Goal: Transaction & Acquisition: Purchase product/service

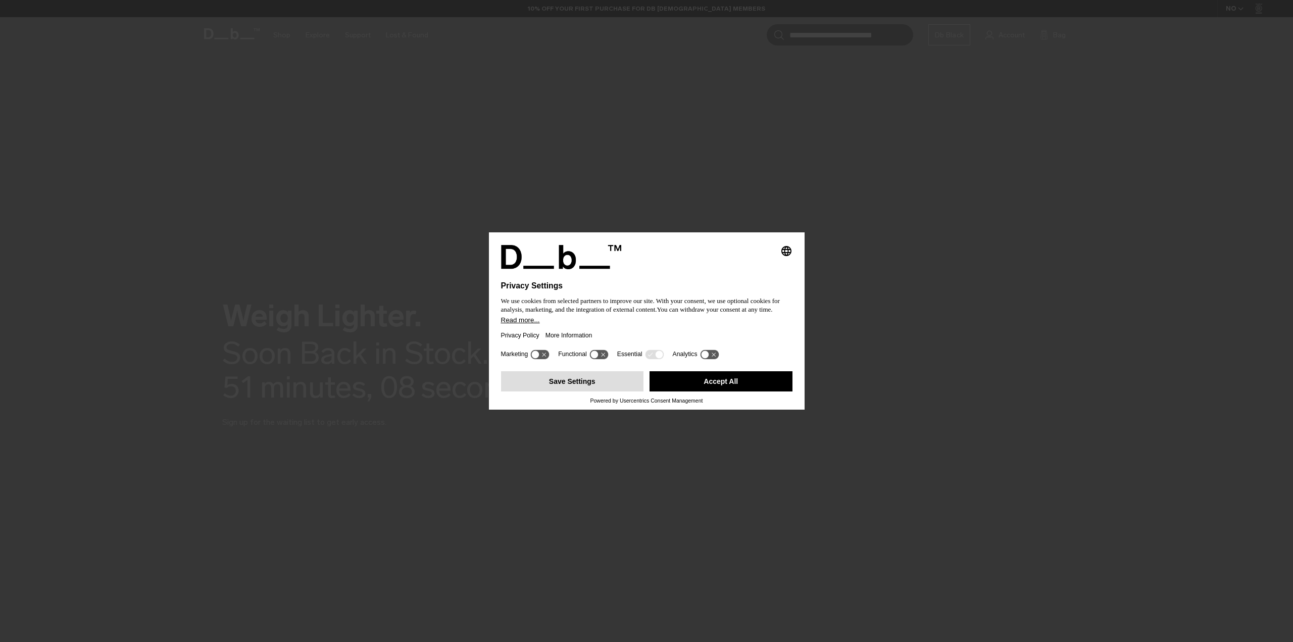
click at [569, 381] on button "Save Settings" at bounding box center [572, 381] width 143 height 20
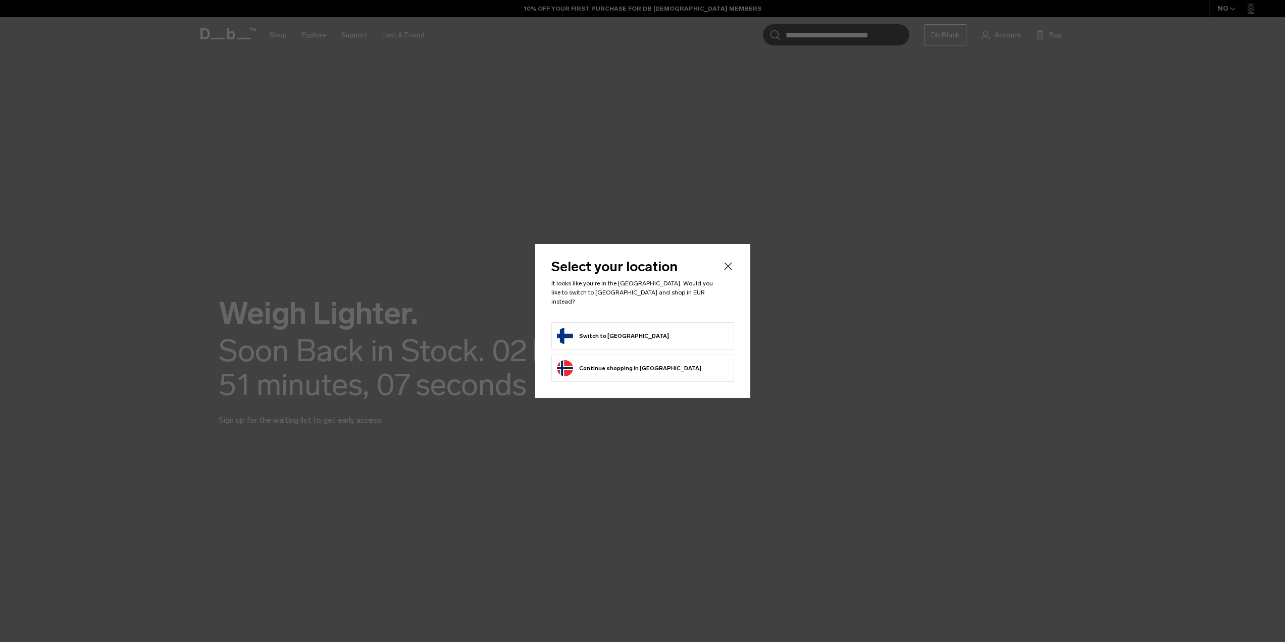
click at [622, 332] on button "Switch to [GEOGRAPHIC_DATA]" at bounding box center [613, 336] width 112 height 16
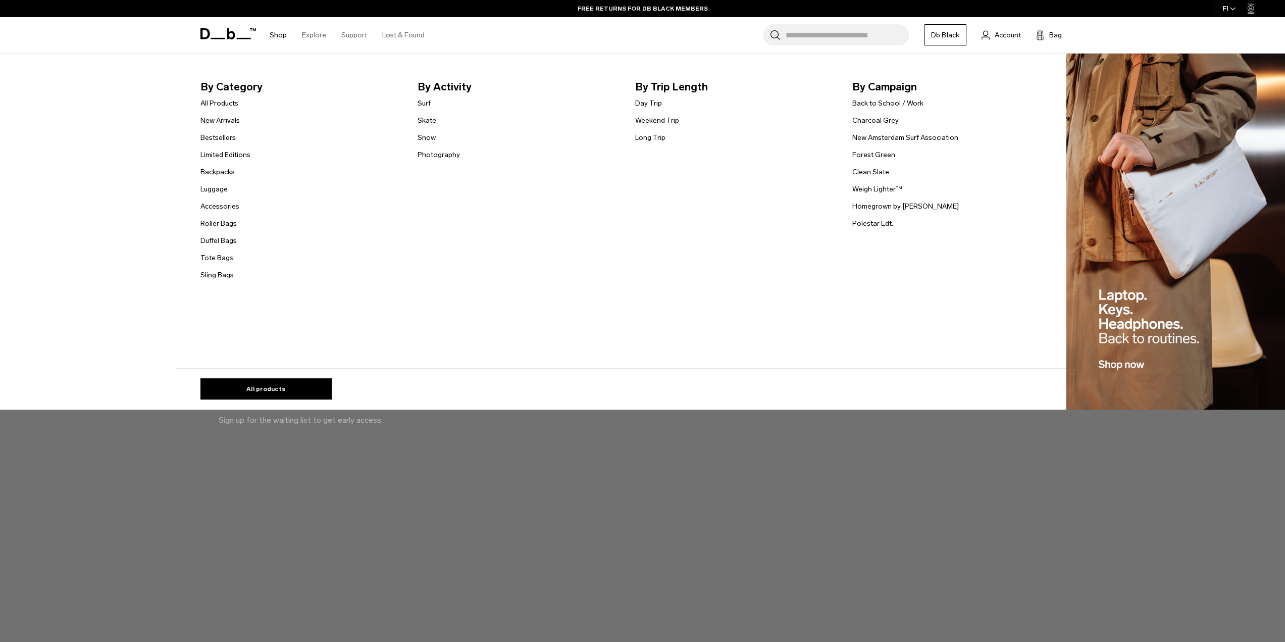
click at [280, 36] on link "Shop" at bounding box center [278, 35] width 17 height 36
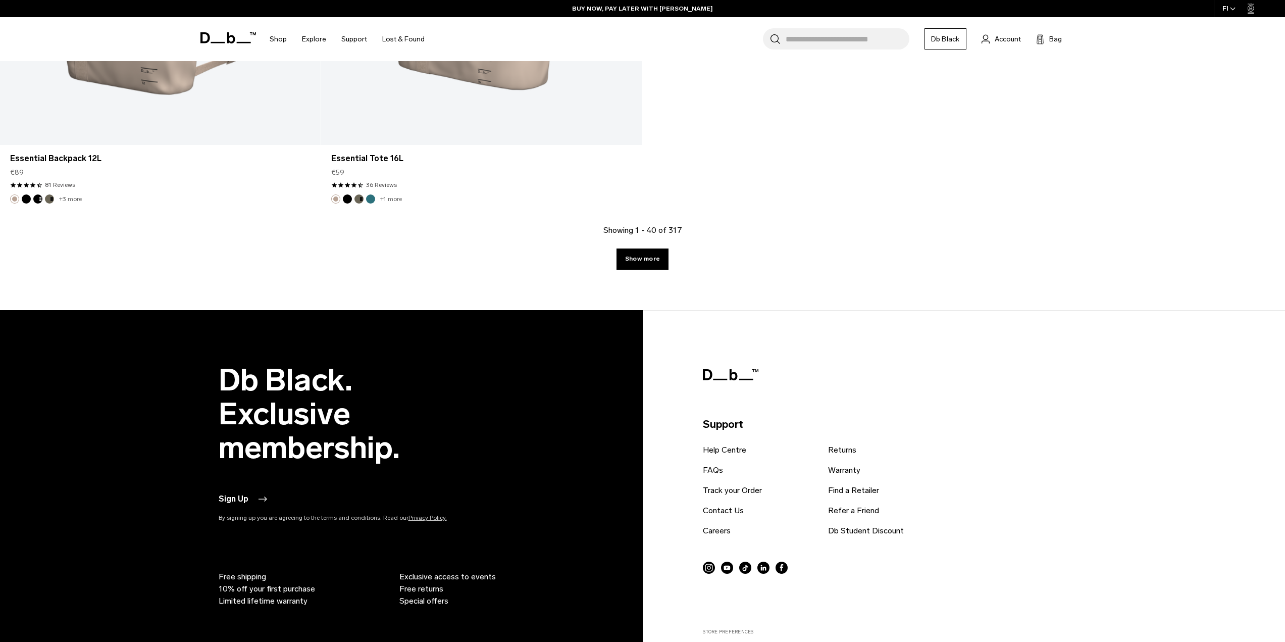
scroll to position [5403, 0]
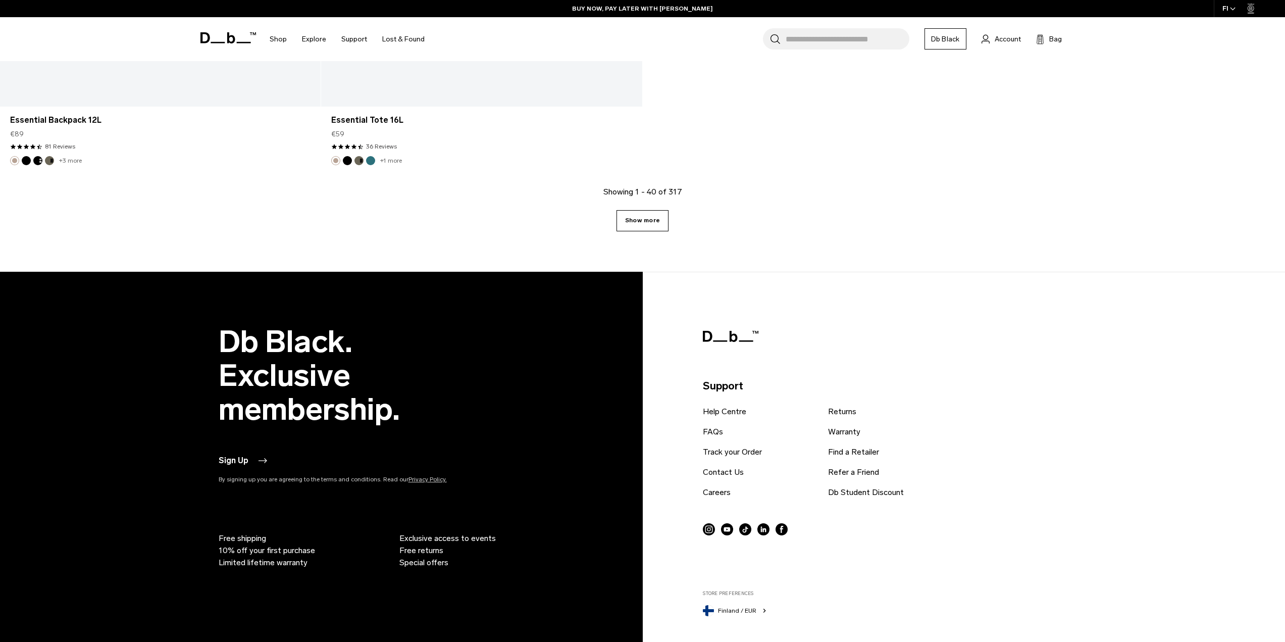
click at [635, 215] on link "Show more" at bounding box center [643, 220] width 52 height 21
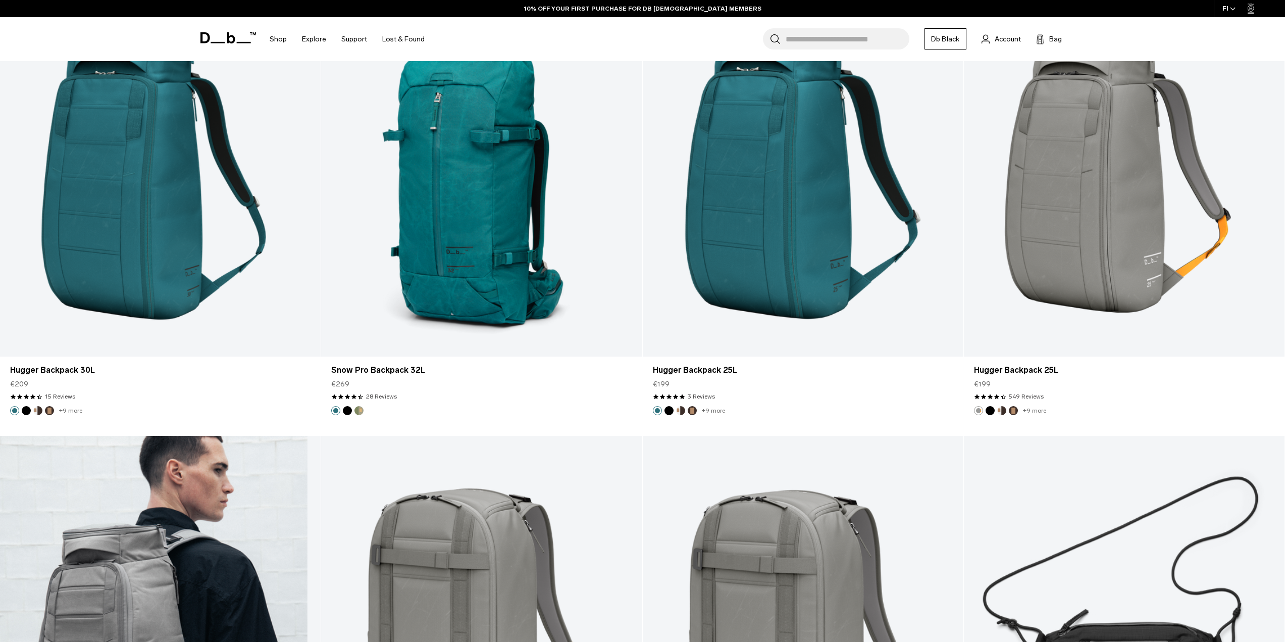
scroll to position [7634, 0]
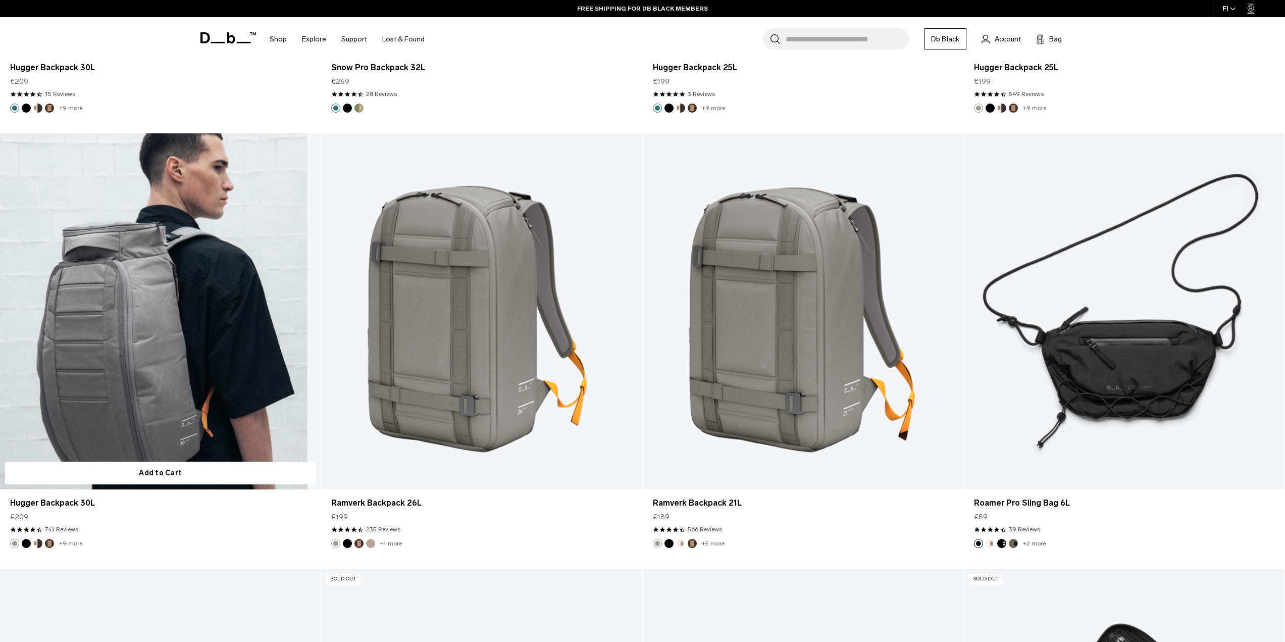
click at [137, 293] on link "Hugger Backpack 30L" at bounding box center [160, 311] width 321 height 356
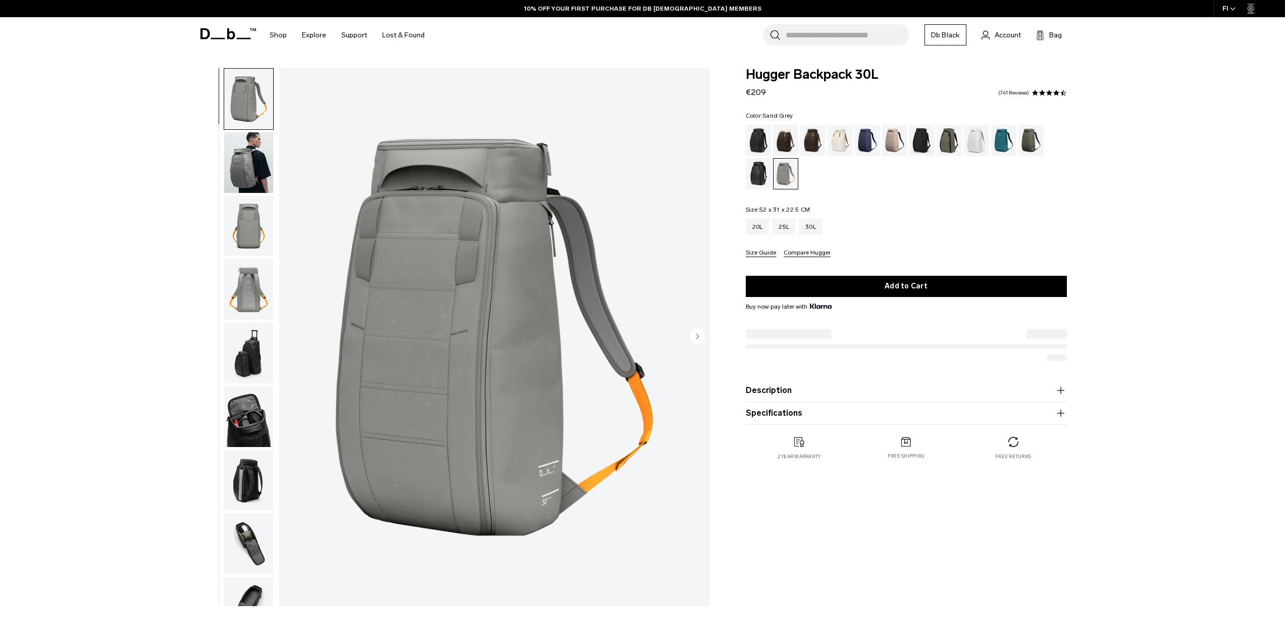
click at [258, 166] on img "button" at bounding box center [248, 162] width 49 height 61
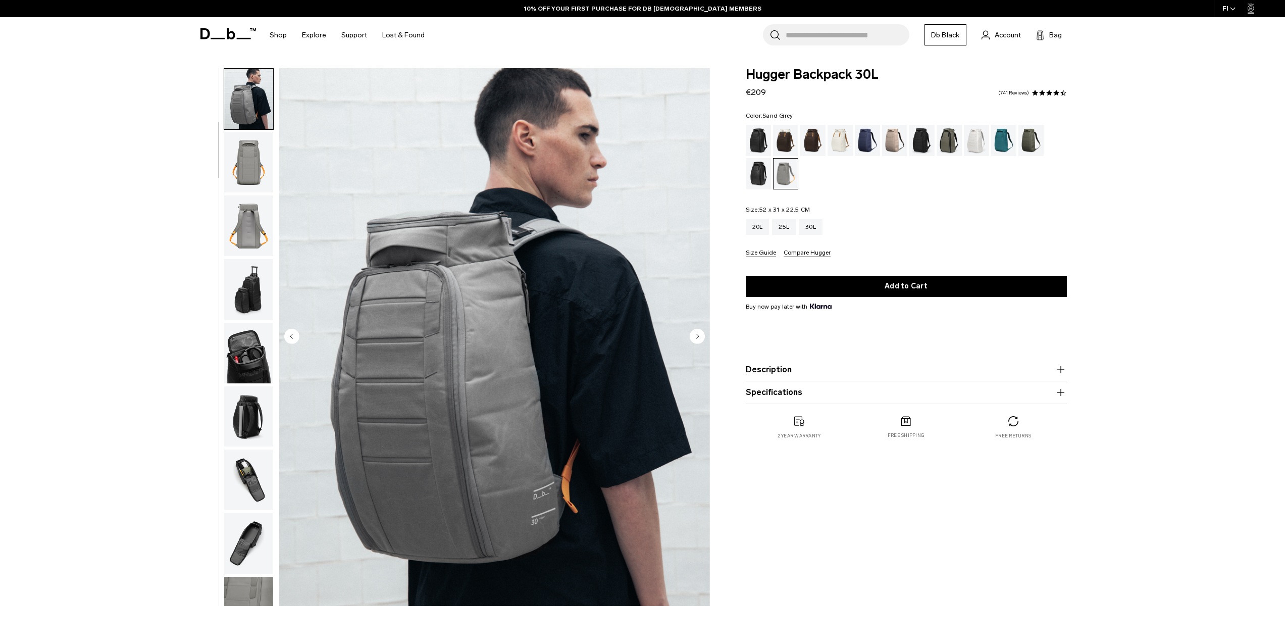
click at [259, 168] on img "button" at bounding box center [248, 162] width 49 height 61
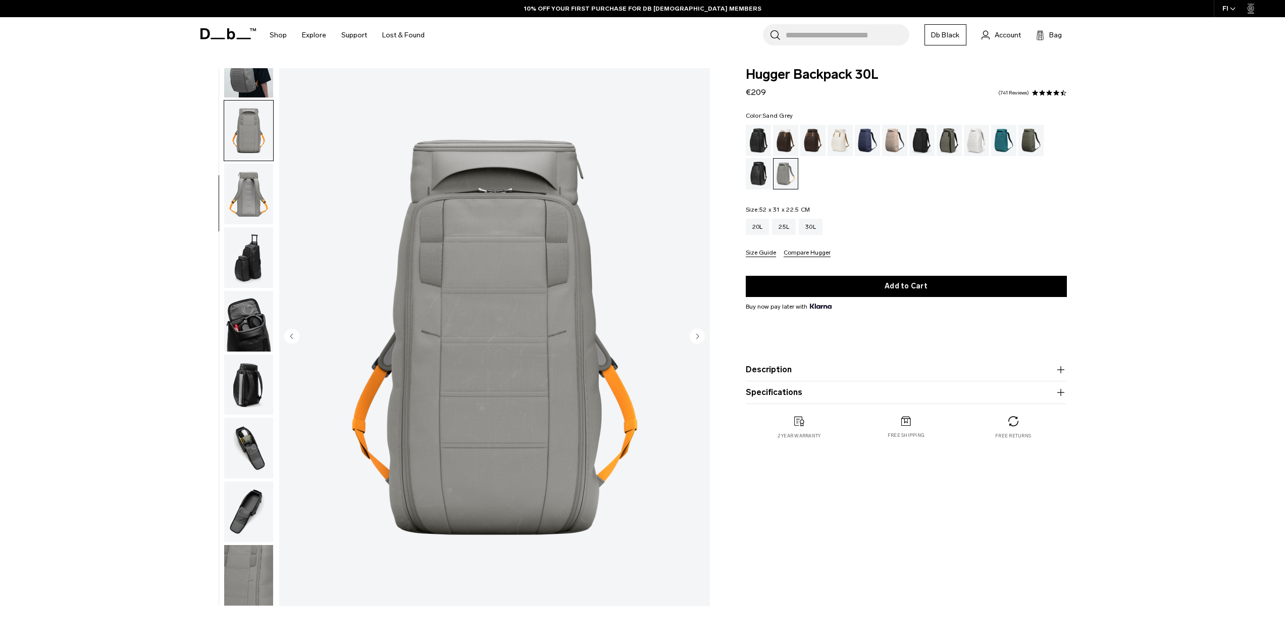
click at [254, 185] on img "button" at bounding box center [248, 194] width 49 height 61
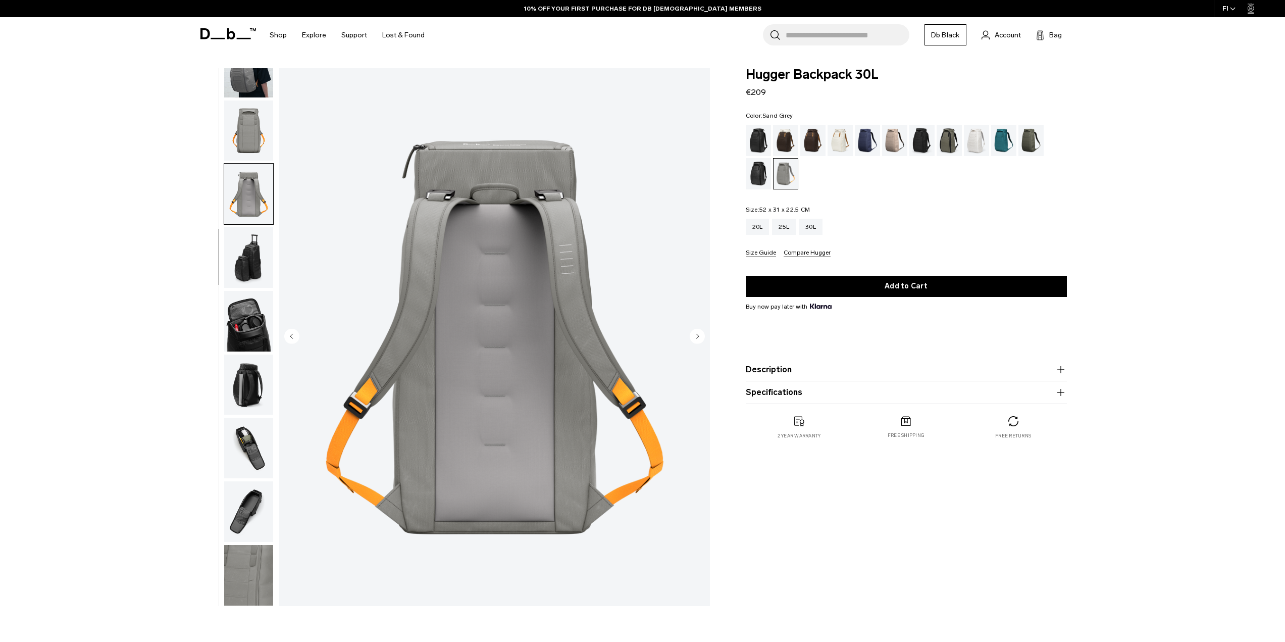
click at [250, 244] on img "button" at bounding box center [248, 257] width 49 height 61
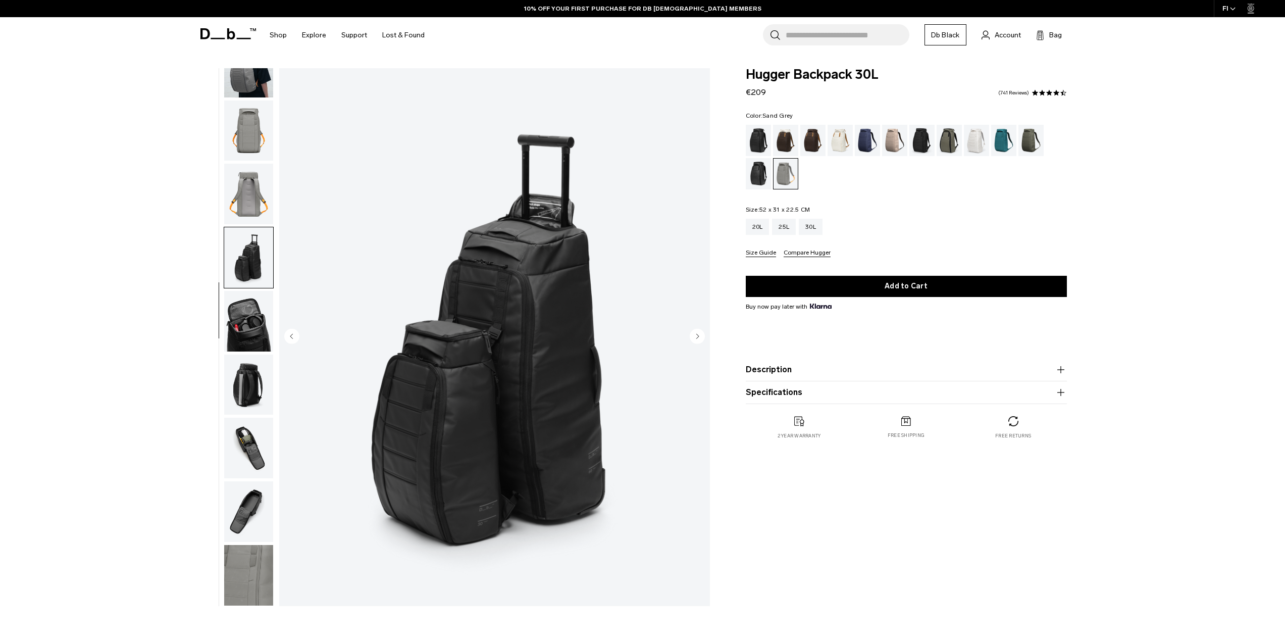
click at [245, 332] on img "button" at bounding box center [248, 321] width 49 height 61
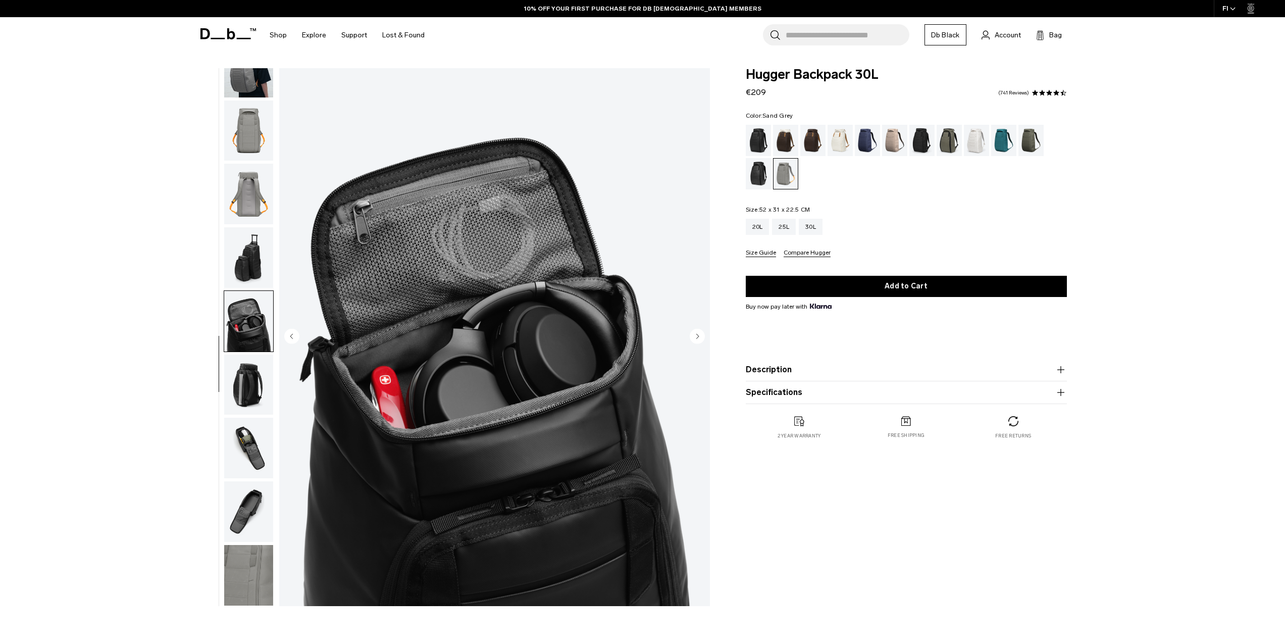
click at [250, 385] on img "button" at bounding box center [248, 384] width 49 height 61
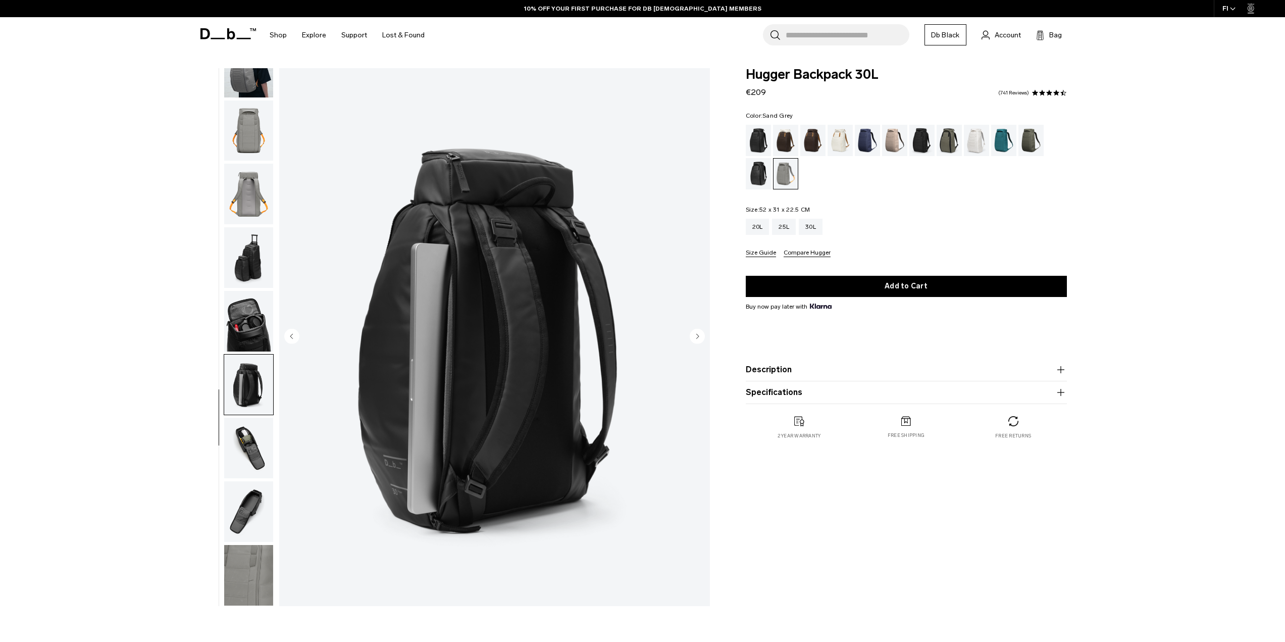
click at [249, 440] on img "button" at bounding box center [248, 448] width 49 height 61
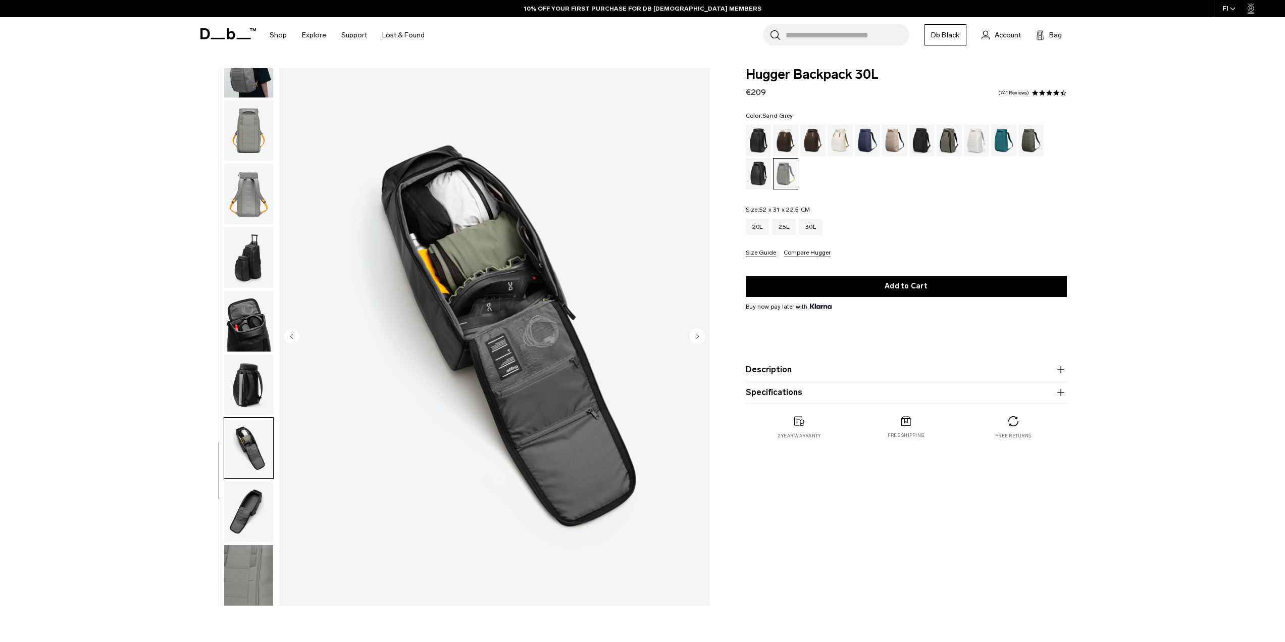
click at [251, 501] on img "button" at bounding box center [248, 511] width 49 height 61
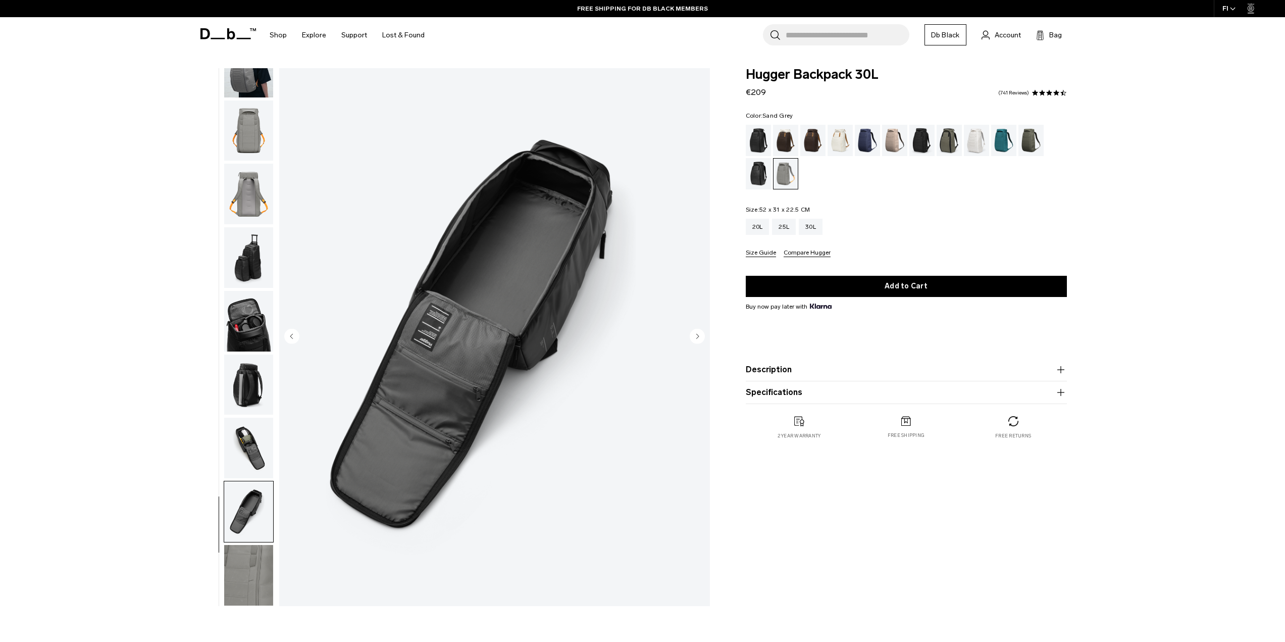
click at [253, 575] on img "button" at bounding box center [248, 575] width 49 height 61
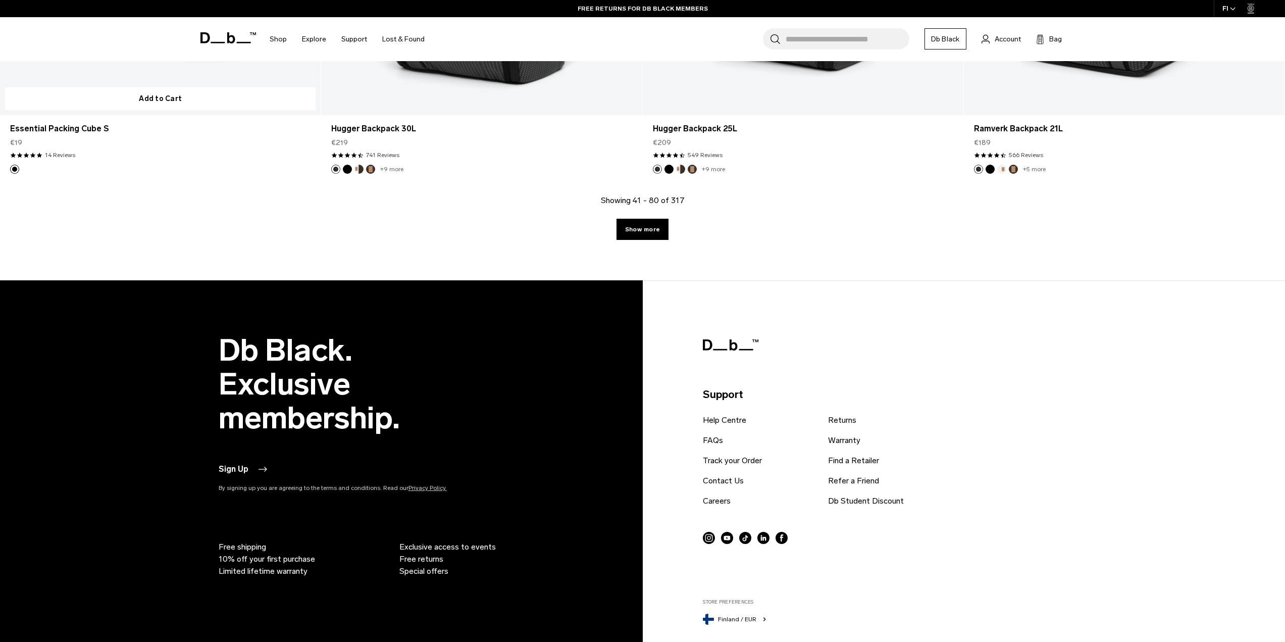
scroll to position [4673, 0]
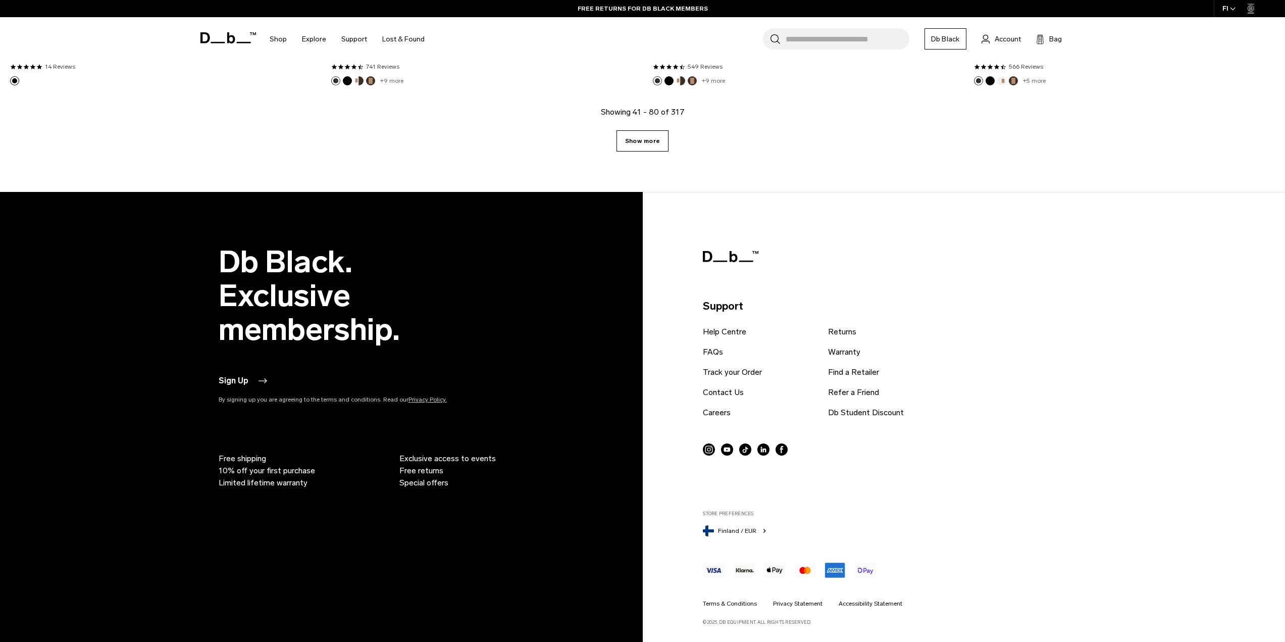
click at [634, 147] on link "Show more" at bounding box center [643, 140] width 52 height 21
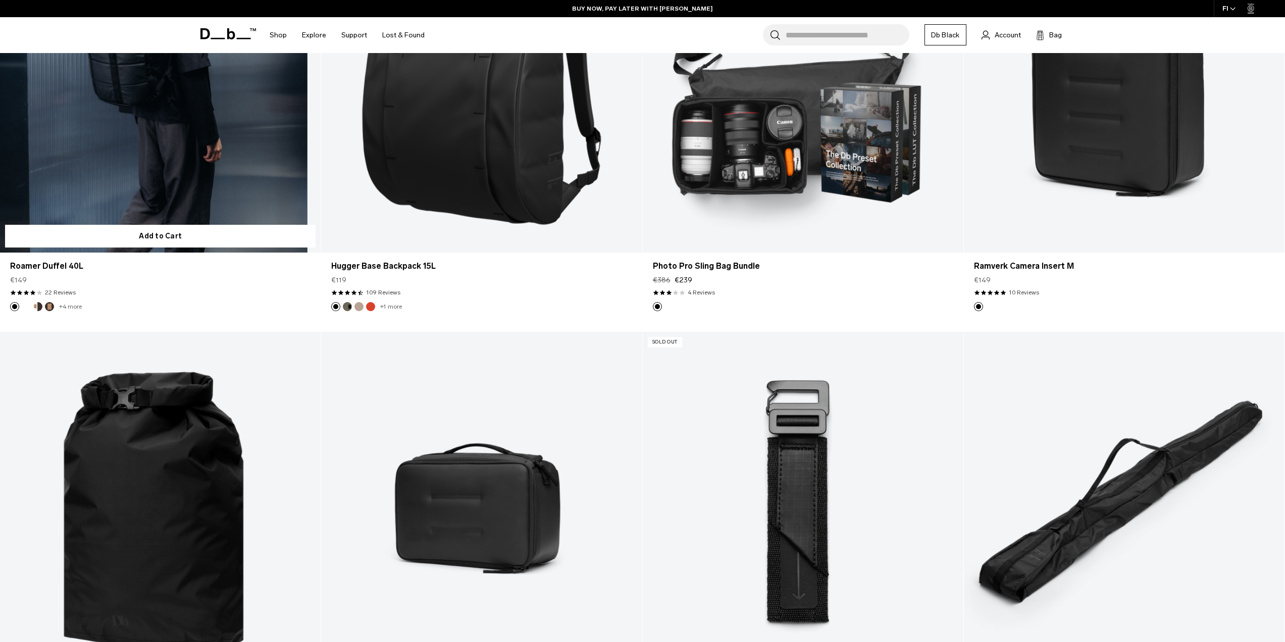
scroll to position [8670, 0]
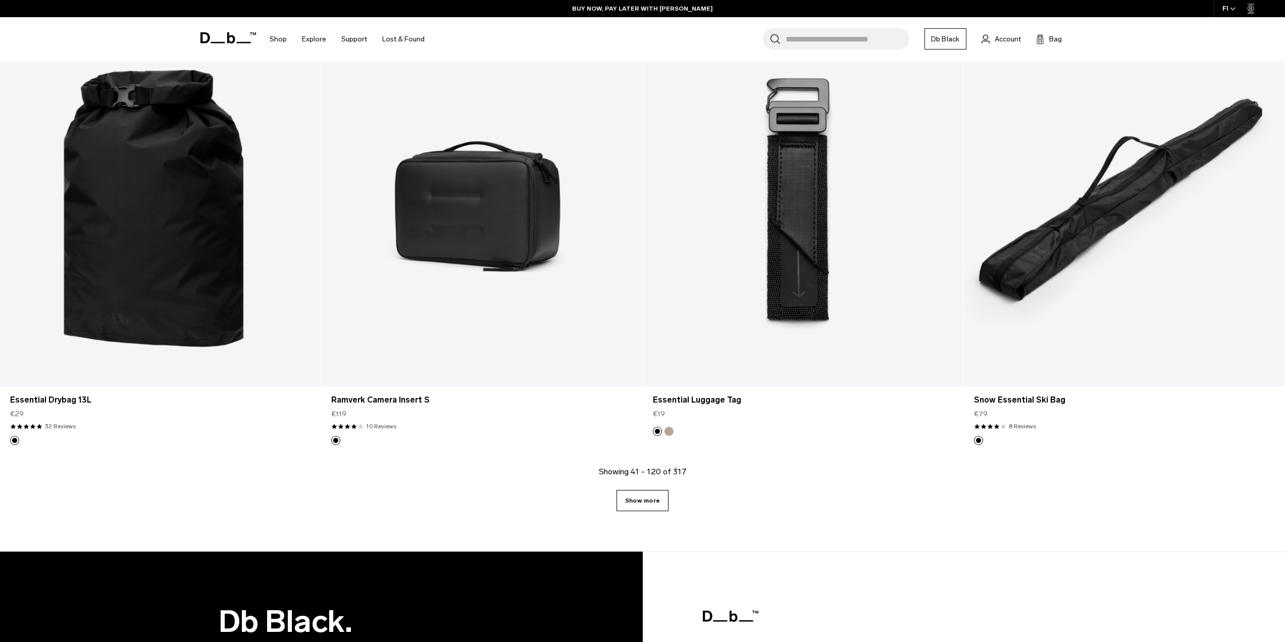
click at [655, 498] on link "Show more" at bounding box center [643, 500] width 52 height 21
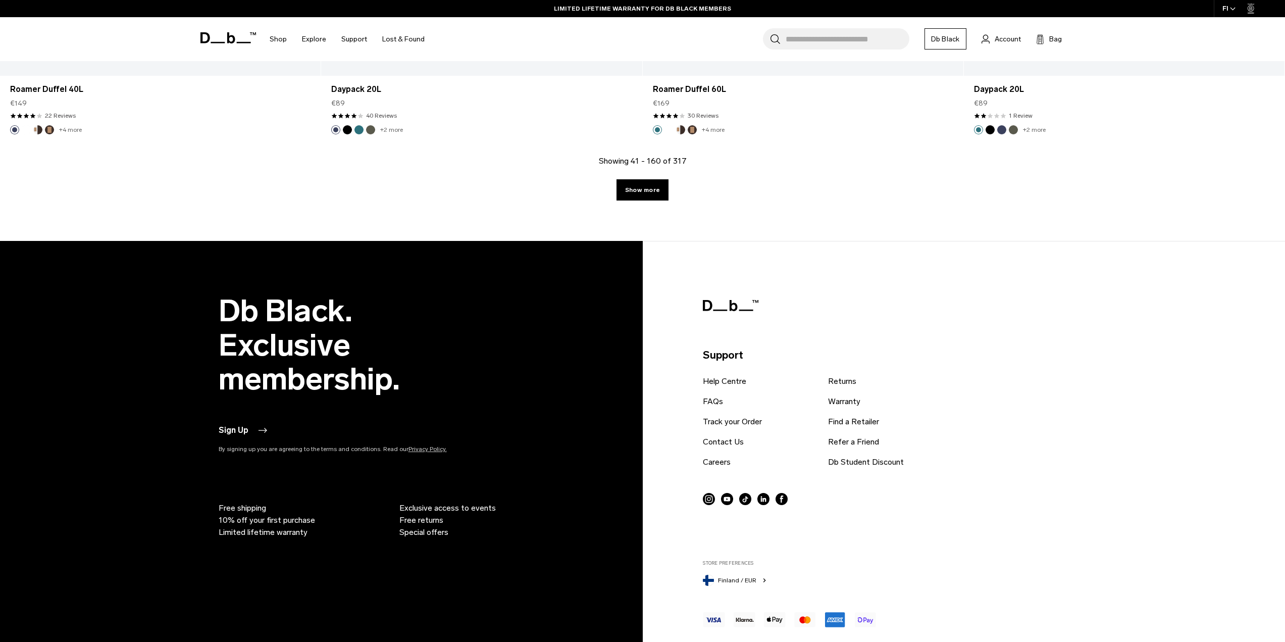
scroll to position [13235, 0]
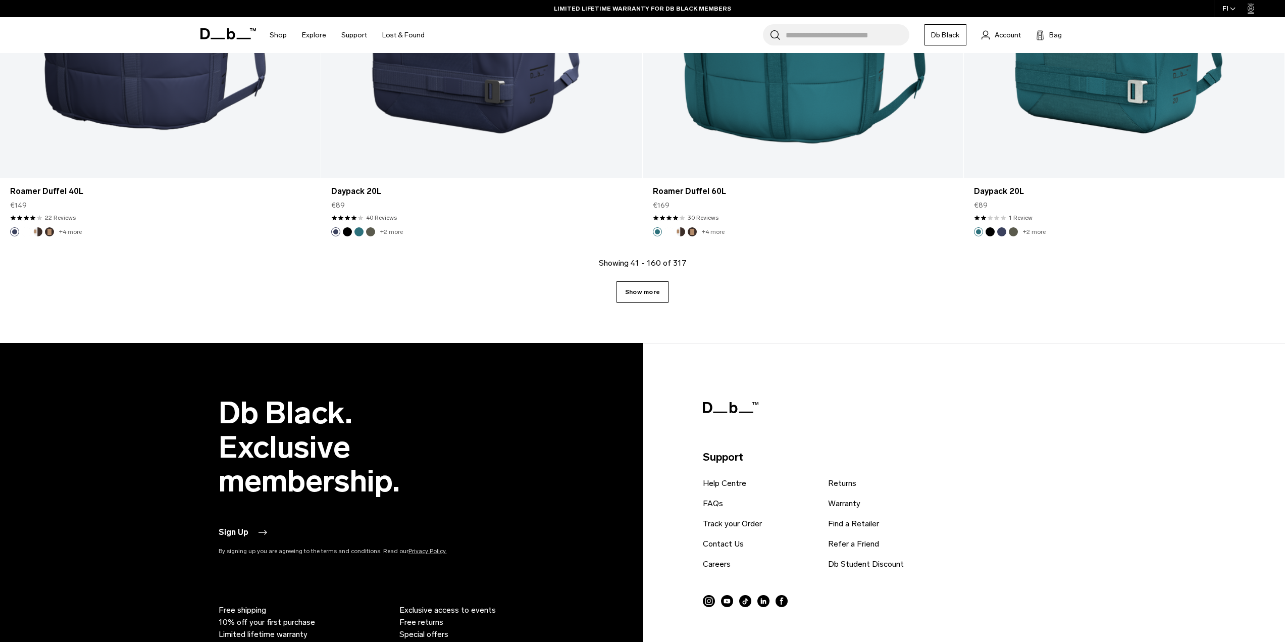
click at [636, 293] on link "Show more" at bounding box center [643, 291] width 52 height 21
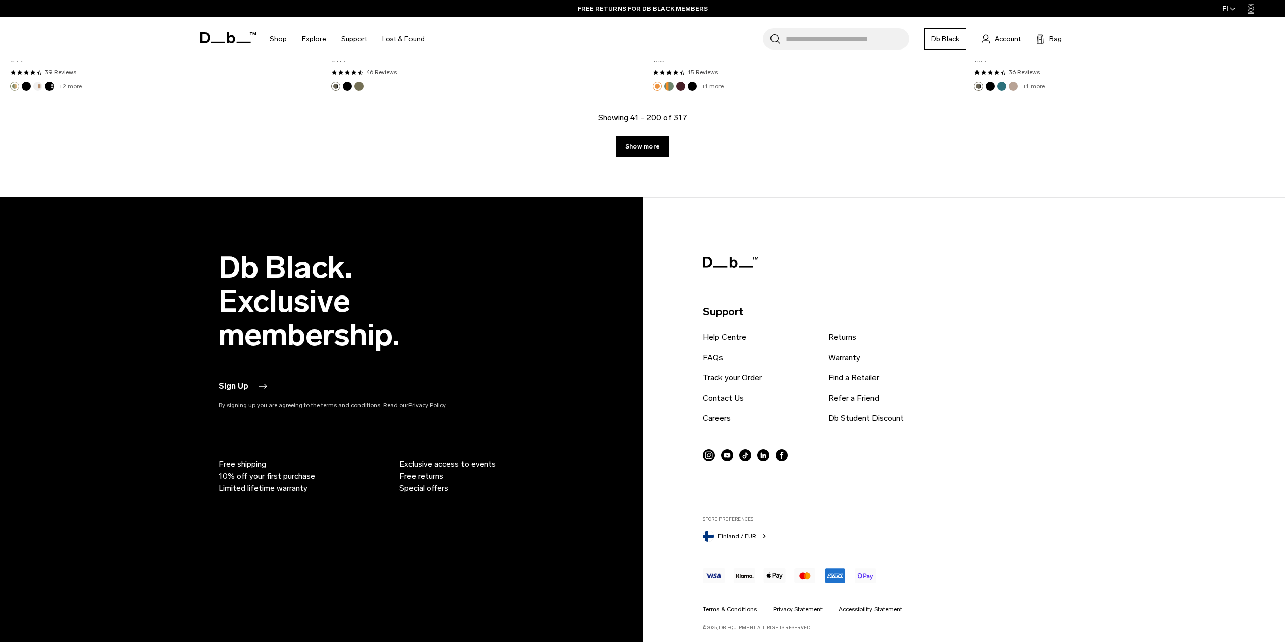
scroll to position [17743, 0]
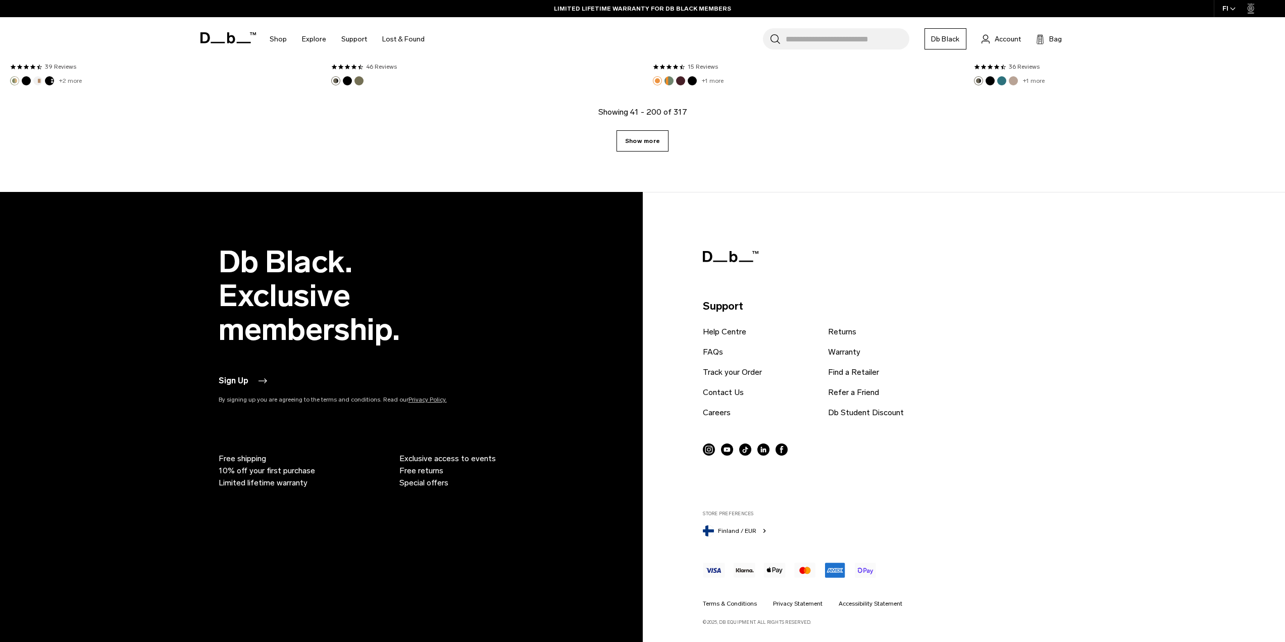
click at [634, 142] on link "Show more" at bounding box center [643, 140] width 52 height 21
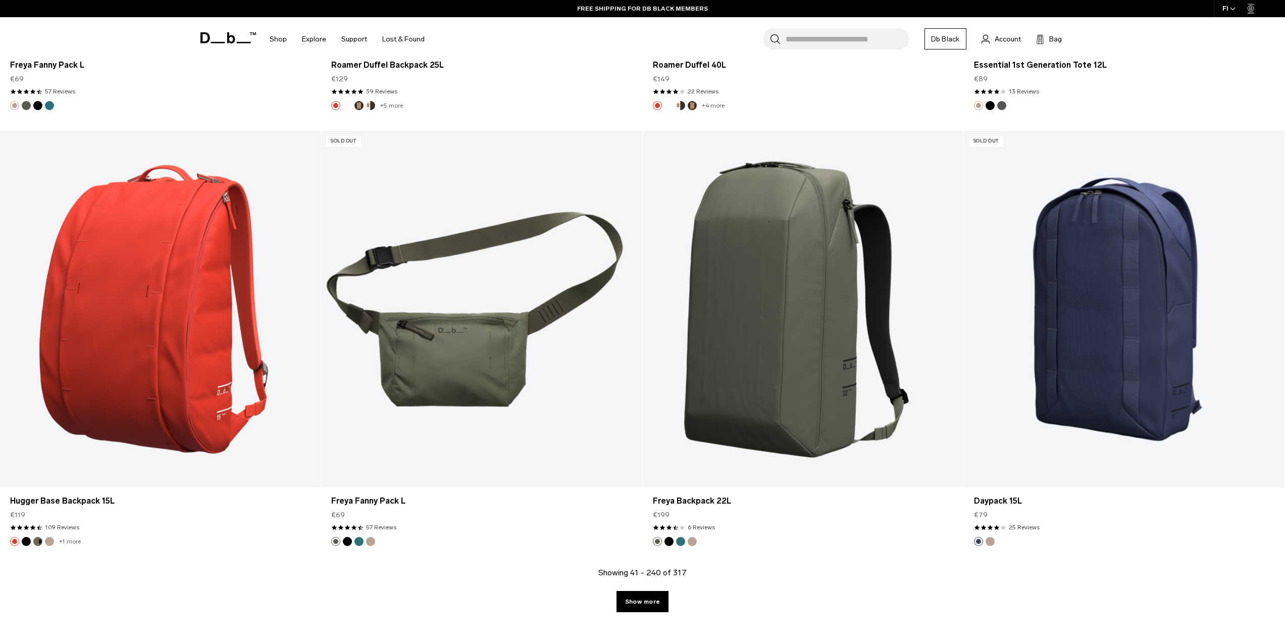
scroll to position [21884, 0]
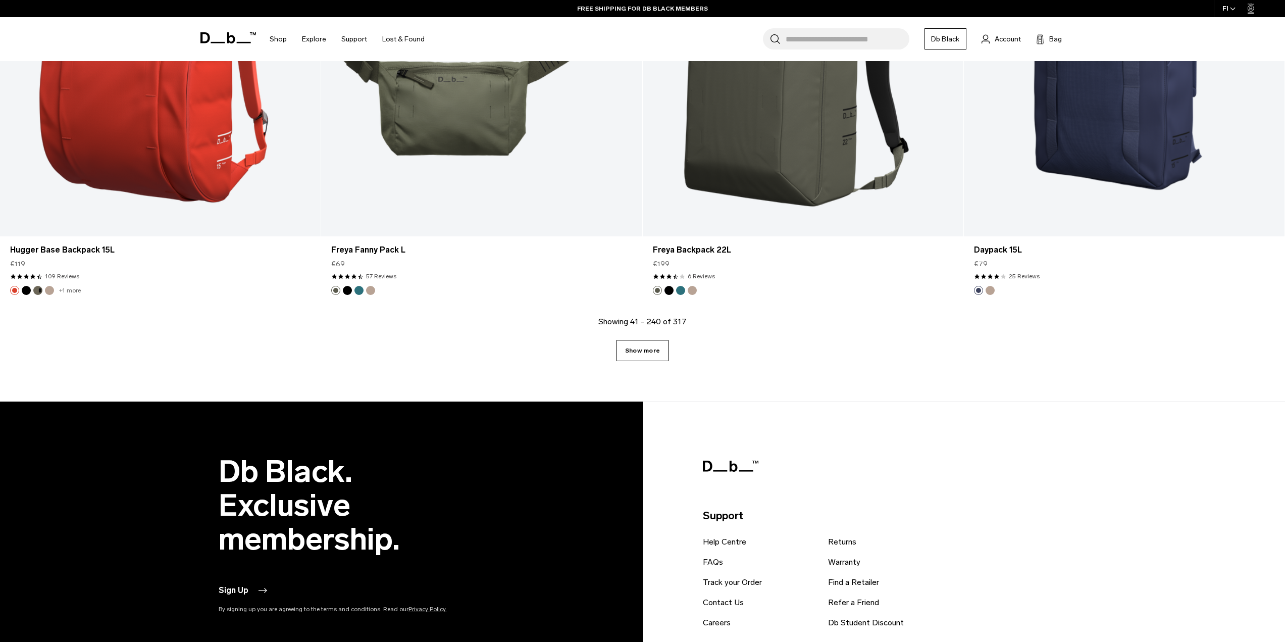
click at [624, 348] on link "Show more" at bounding box center [643, 350] width 52 height 21
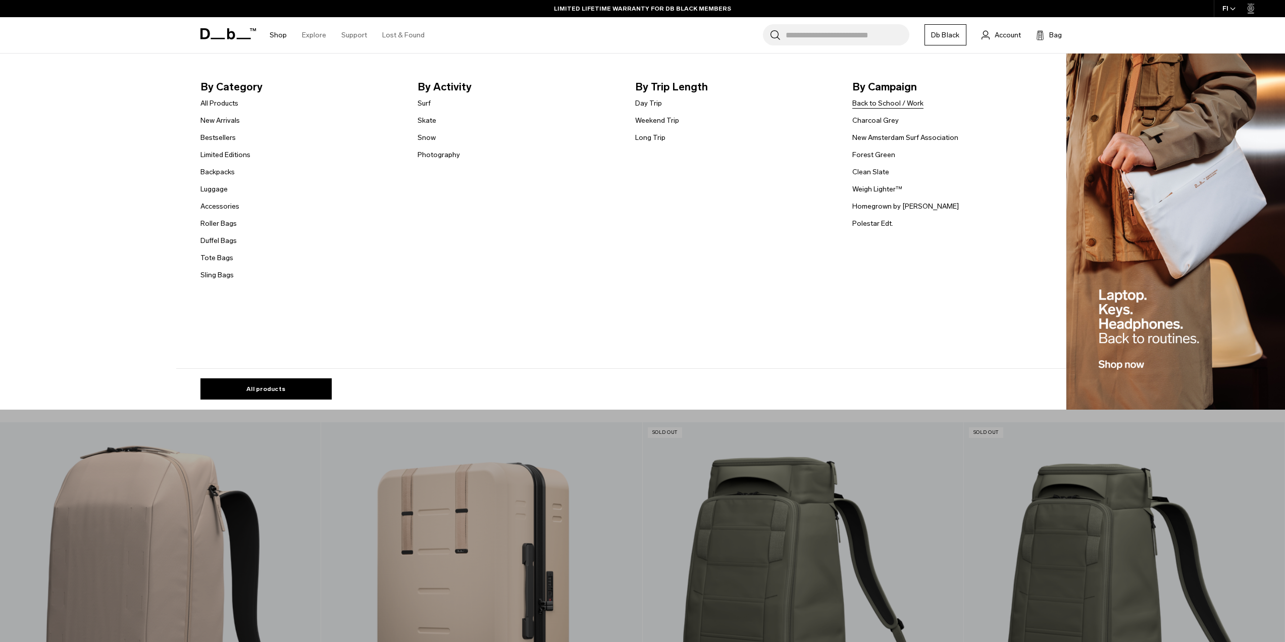
click at [877, 102] on link "Back to School / Work" at bounding box center [887, 103] width 71 height 11
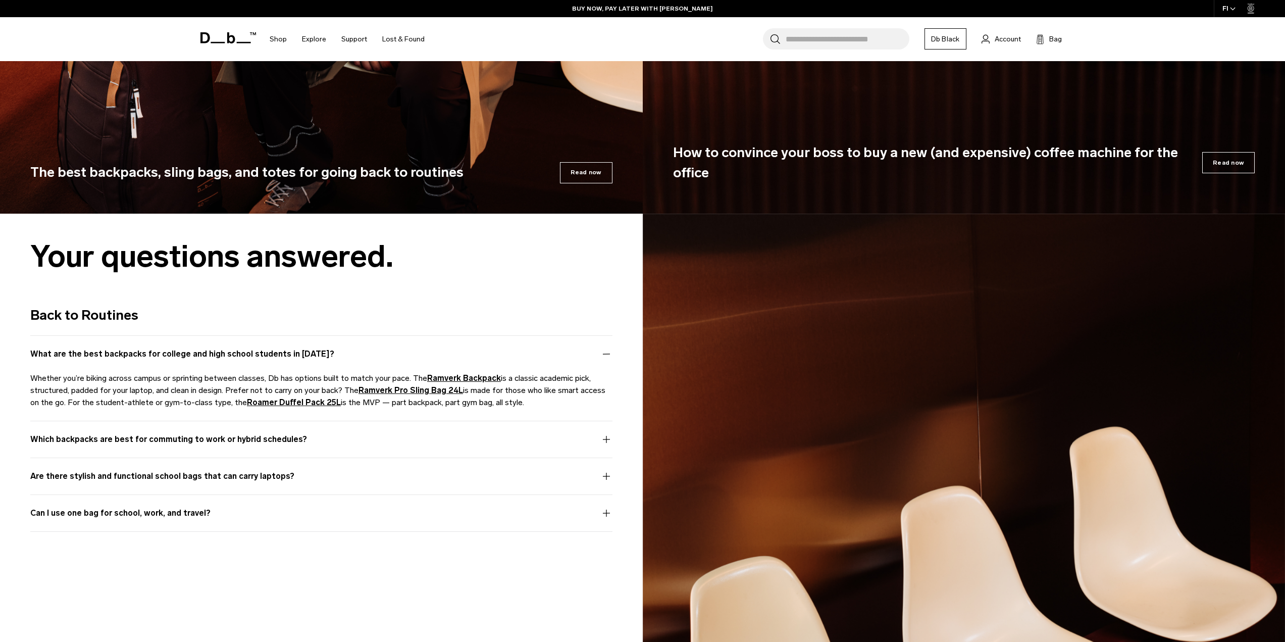
scroll to position [6362, 0]
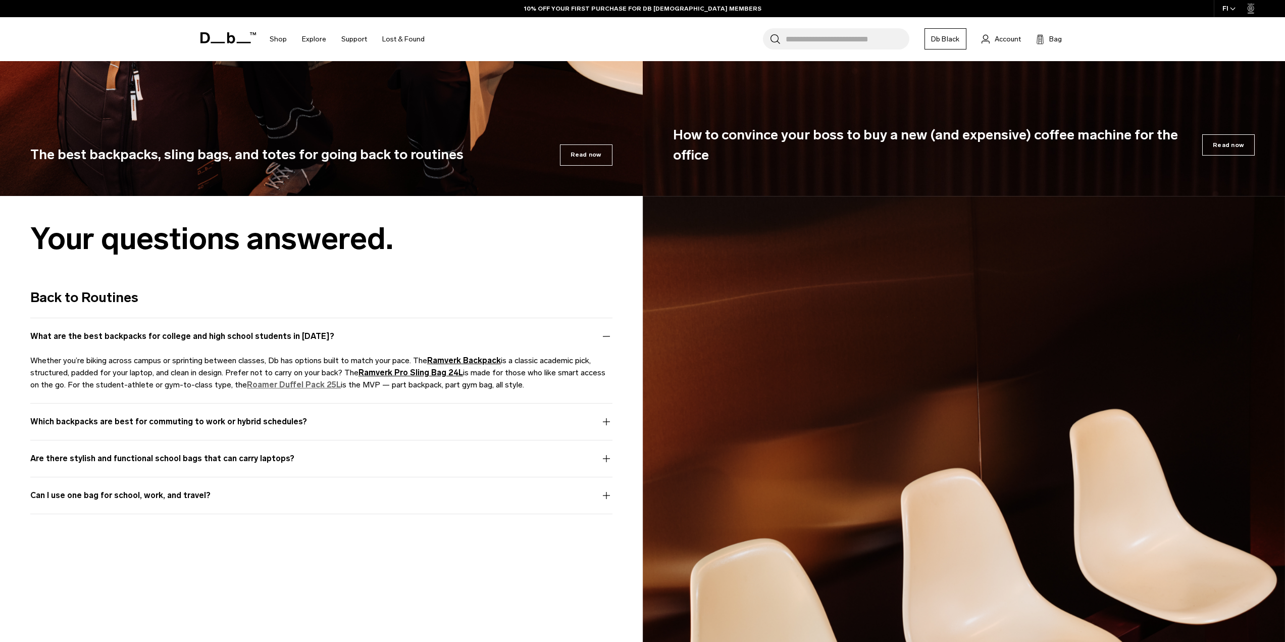
click at [286, 381] on strong "Roamer Duffel Pack 25L" at bounding box center [294, 385] width 94 height 10
